Goal: Find specific fact: Find contact information

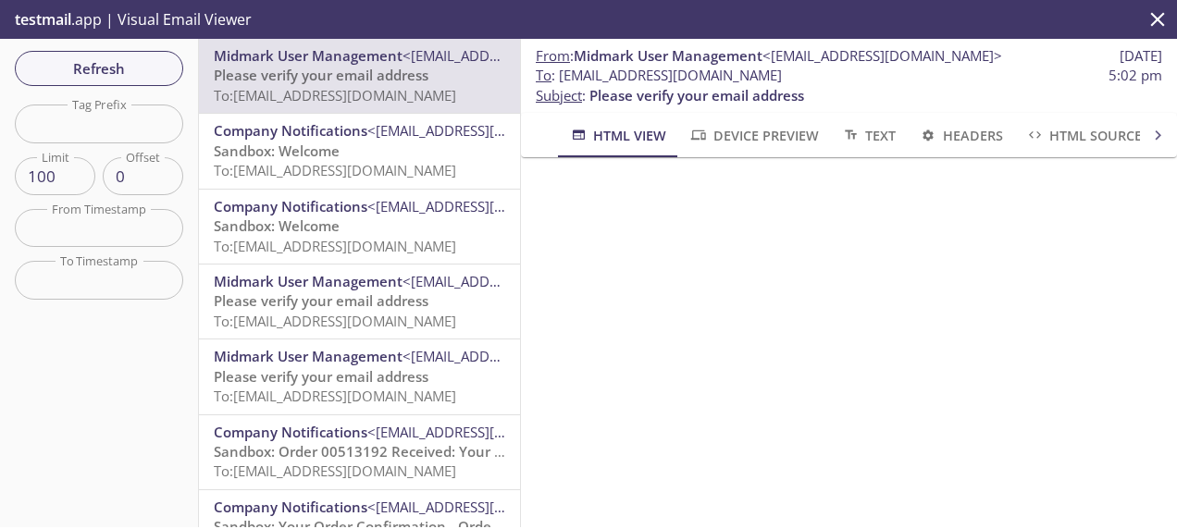
click at [820, 71] on span "To : [EMAIL_ADDRESS][DOMAIN_NAME] 5:02 pm" at bounding box center [849, 75] width 627 height 19
click at [822, 81] on span "To : [EMAIL_ADDRESS][DOMAIN_NAME] 5:02 pm" at bounding box center [849, 75] width 627 height 19
drag, startPoint x: 815, startPoint y: 74, endPoint x: 562, endPoint y: 73, distance: 252.7
click at [562, 73] on span "To : [EMAIL_ADDRESS][DOMAIN_NAME] 5:02 pm" at bounding box center [849, 75] width 627 height 19
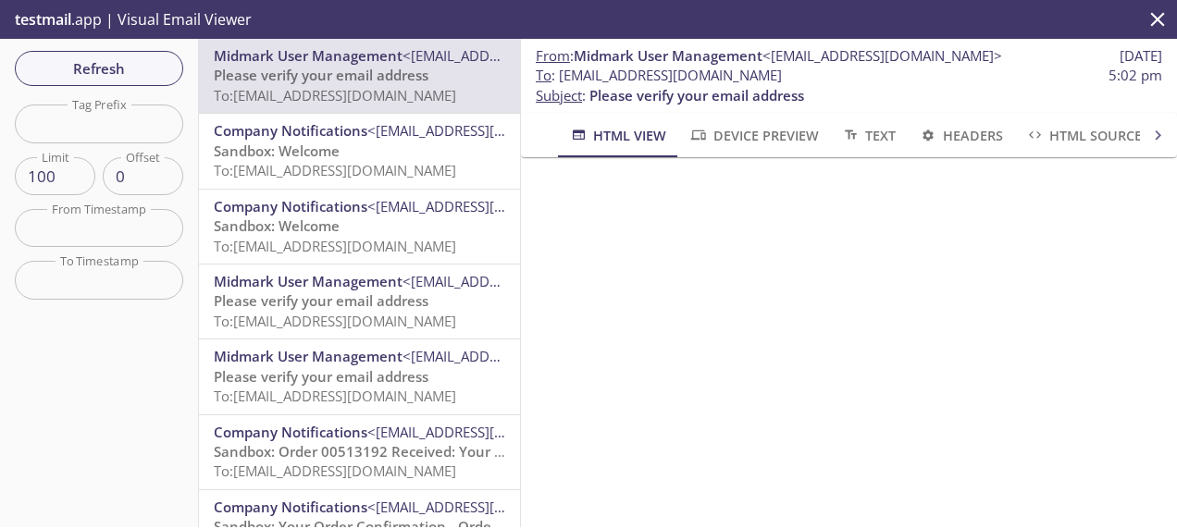
copy span "[EMAIL_ADDRESS][DOMAIN_NAME]"
click at [154, 62] on span "Refresh" at bounding box center [99, 68] width 139 height 24
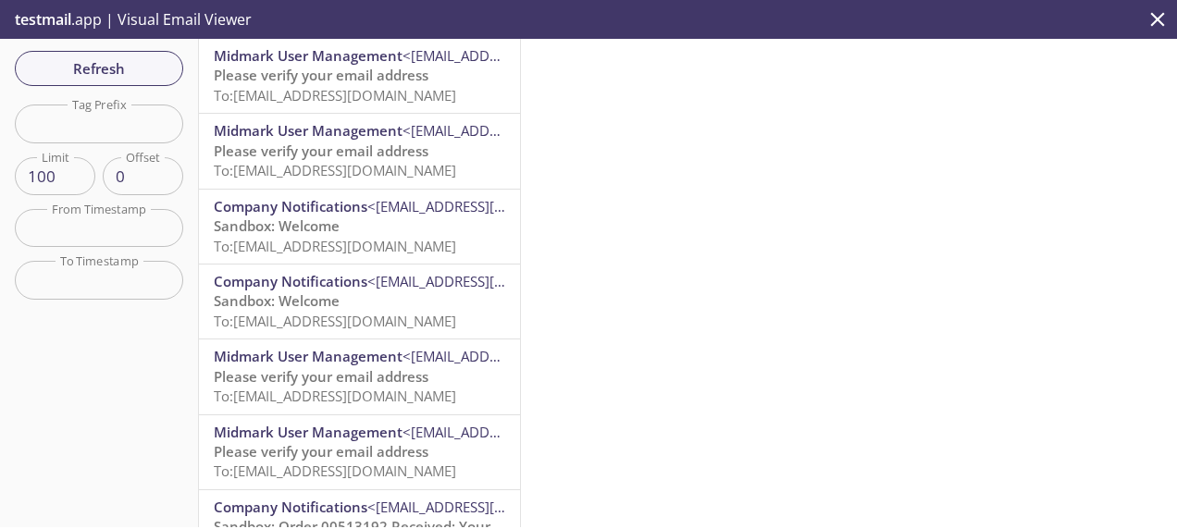
click at [347, 61] on span "Midmark User Management" at bounding box center [308, 55] width 189 height 19
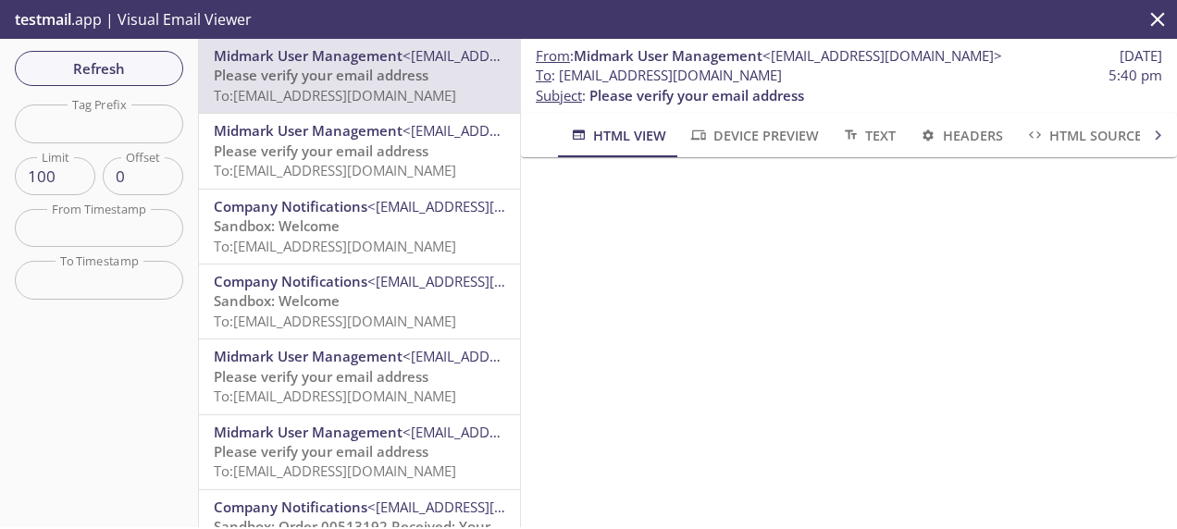
scroll to position [207, 0]
drag, startPoint x: 833, startPoint y: 75, endPoint x: 559, endPoint y: 81, distance: 274.1
click at [559, 81] on span "To : [EMAIL_ADDRESS][DOMAIN_NAME] 5:40 pm" at bounding box center [849, 75] width 627 height 19
copy span "[EMAIL_ADDRESS][DOMAIN_NAME]"
